Goal: Task Accomplishment & Management: Use online tool/utility

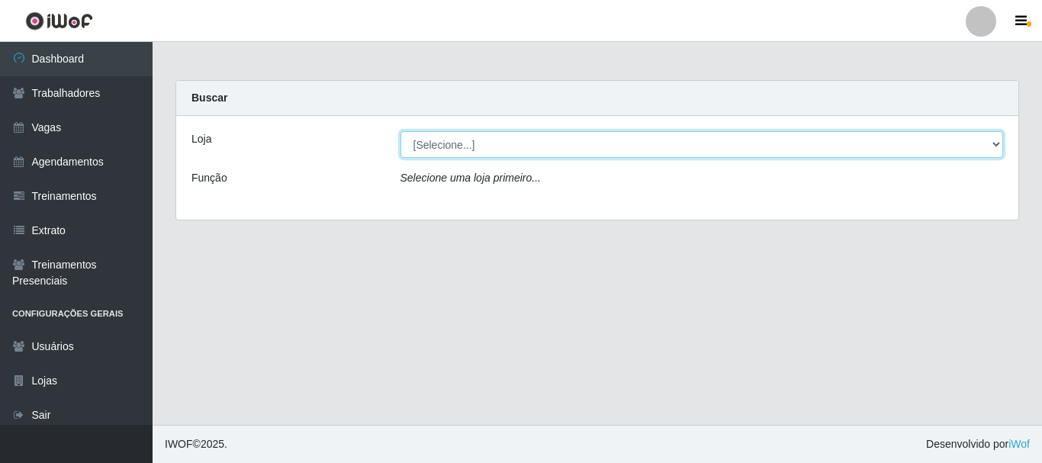
click at [426, 137] on select "[Selecione...] Iskisita Atakado - Centro de Distribuição" at bounding box center [701, 144] width 603 height 27
select select "425"
click at [400, 131] on select "[Selecione...] Iskisita Atakado - Centro de Distribuição" at bounding box center [701, 144] width 603 height 27
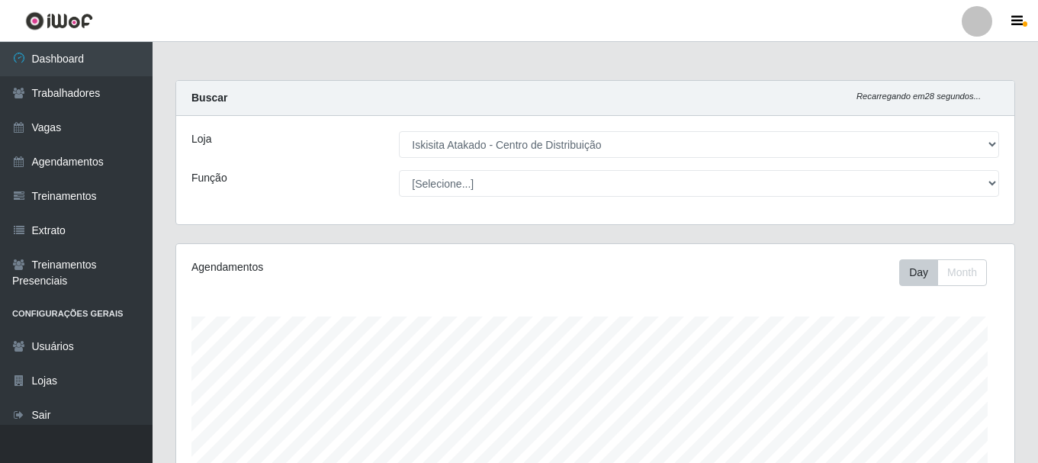
click at [699, 69] on main "Carregando... Buscar Recarregando em 28 segundos... Loja [Selecione...] Iskisit…" at bounding box center [595, 412] width 885 height 741
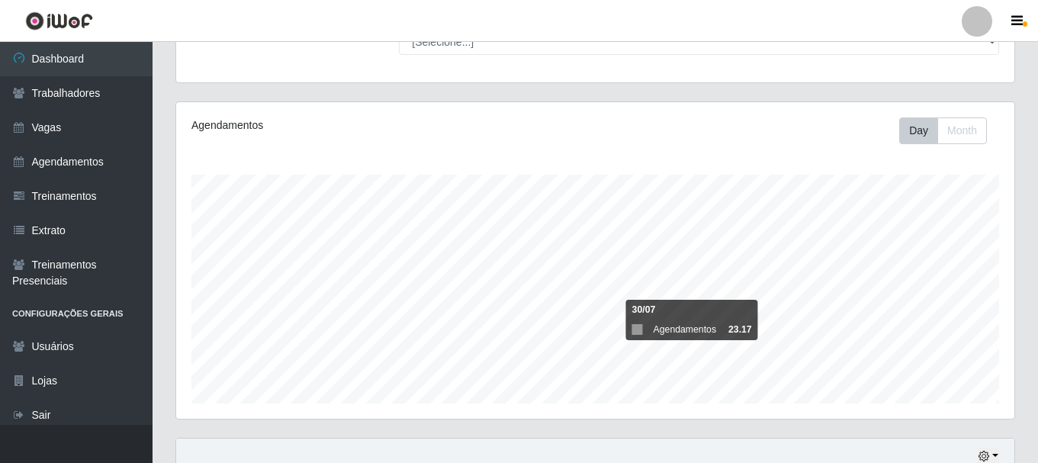
scroll to position [346, 0]
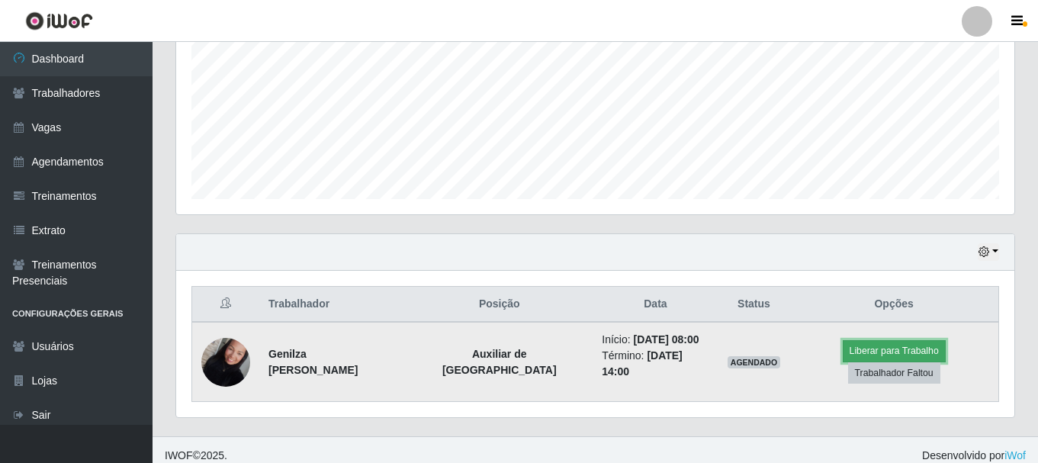
click at [857, 357] on button "Liberar para Trabalho" at bounding box center [894, 350] width 103 height 21
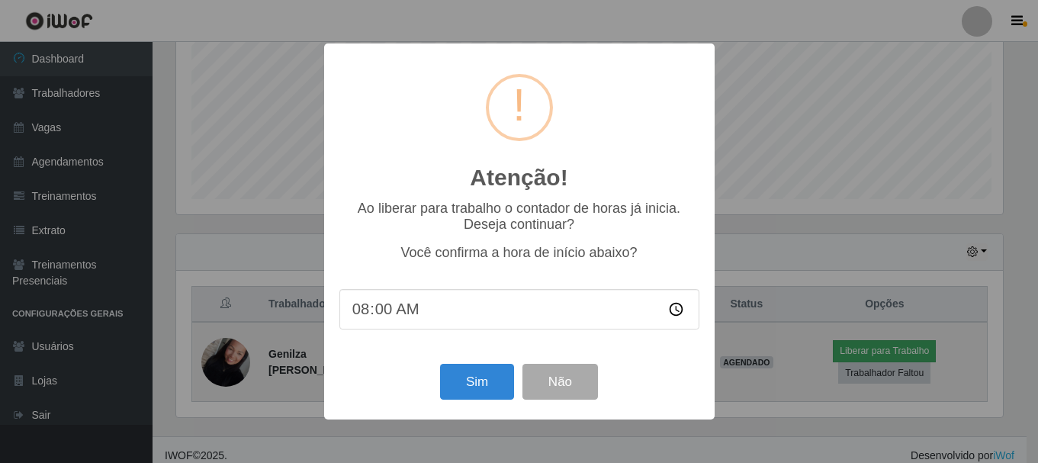
scroll to position [317, 831]
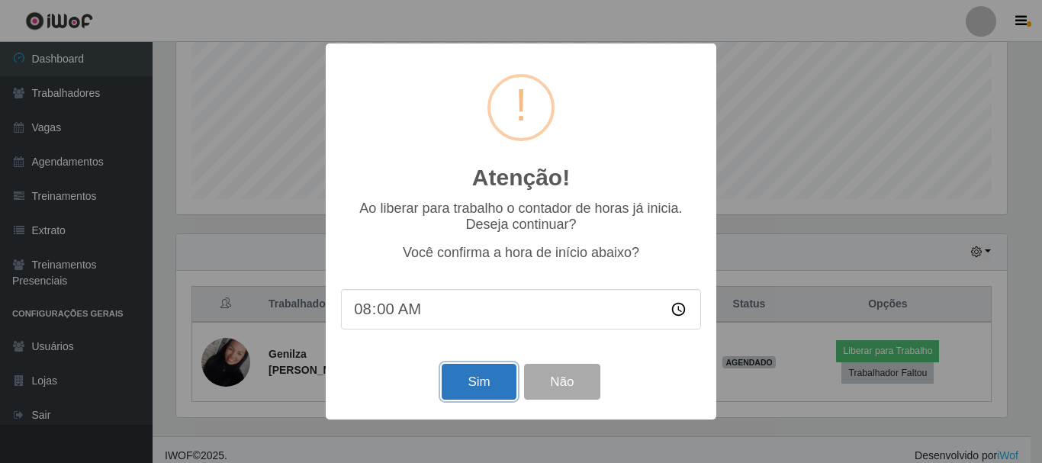
click at [474, 378] on button "Sim" at bounding box center [479, 382] width 74 height 36
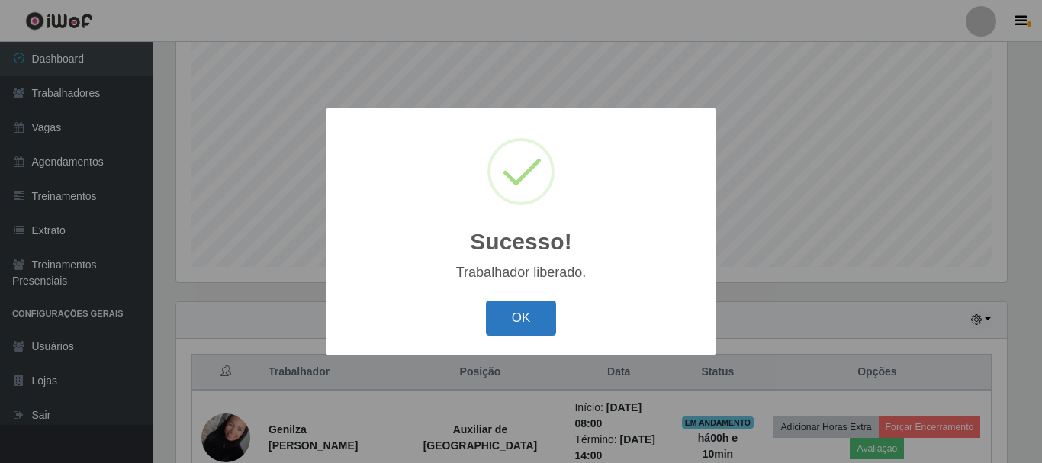
click at [509, 307] on button "OK" at bounding box center [521, 318] width 71 height 36
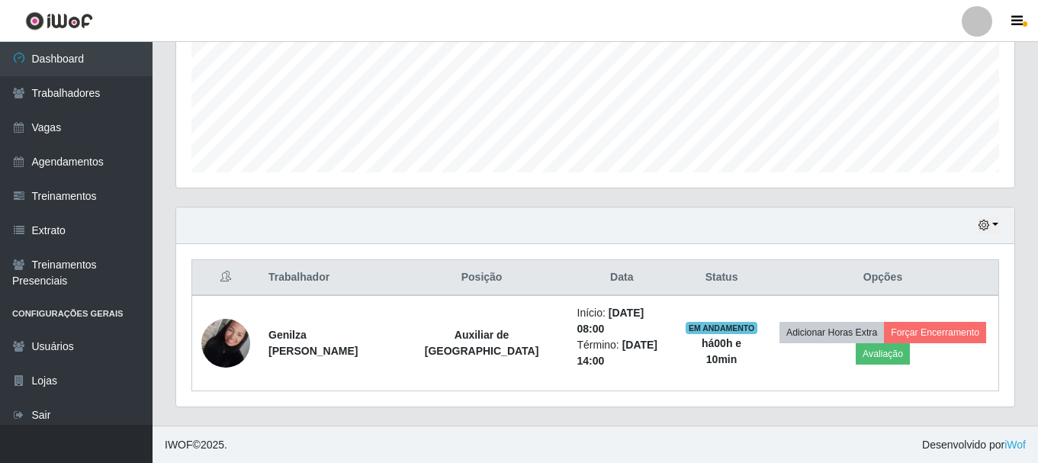
scroll to position [374, 0]
